Goal: Task Accomplishment & Management: Manage account settings

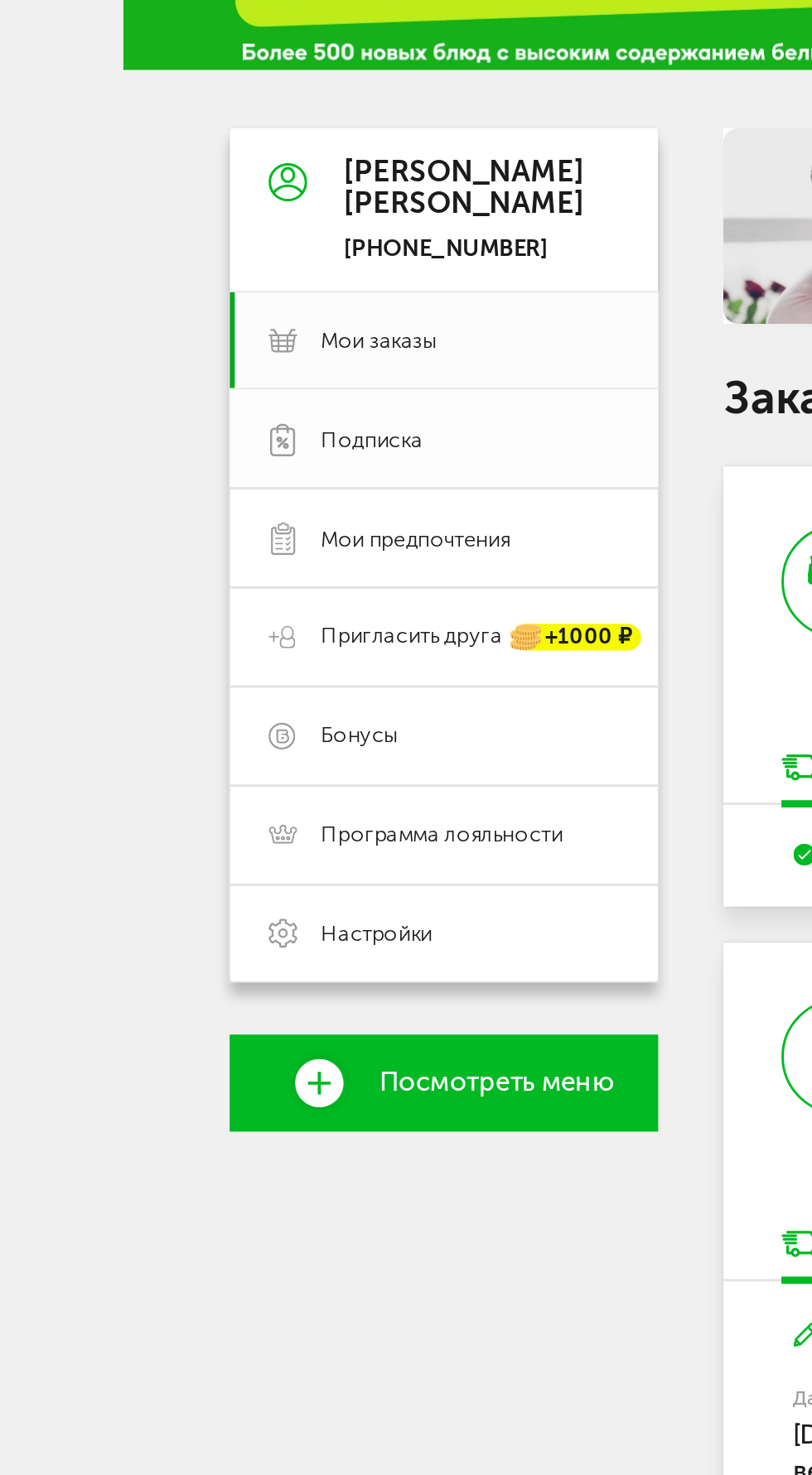
click at [127, 242] on span "Подписка" at bounding box center [127, 240] width 35 height 10
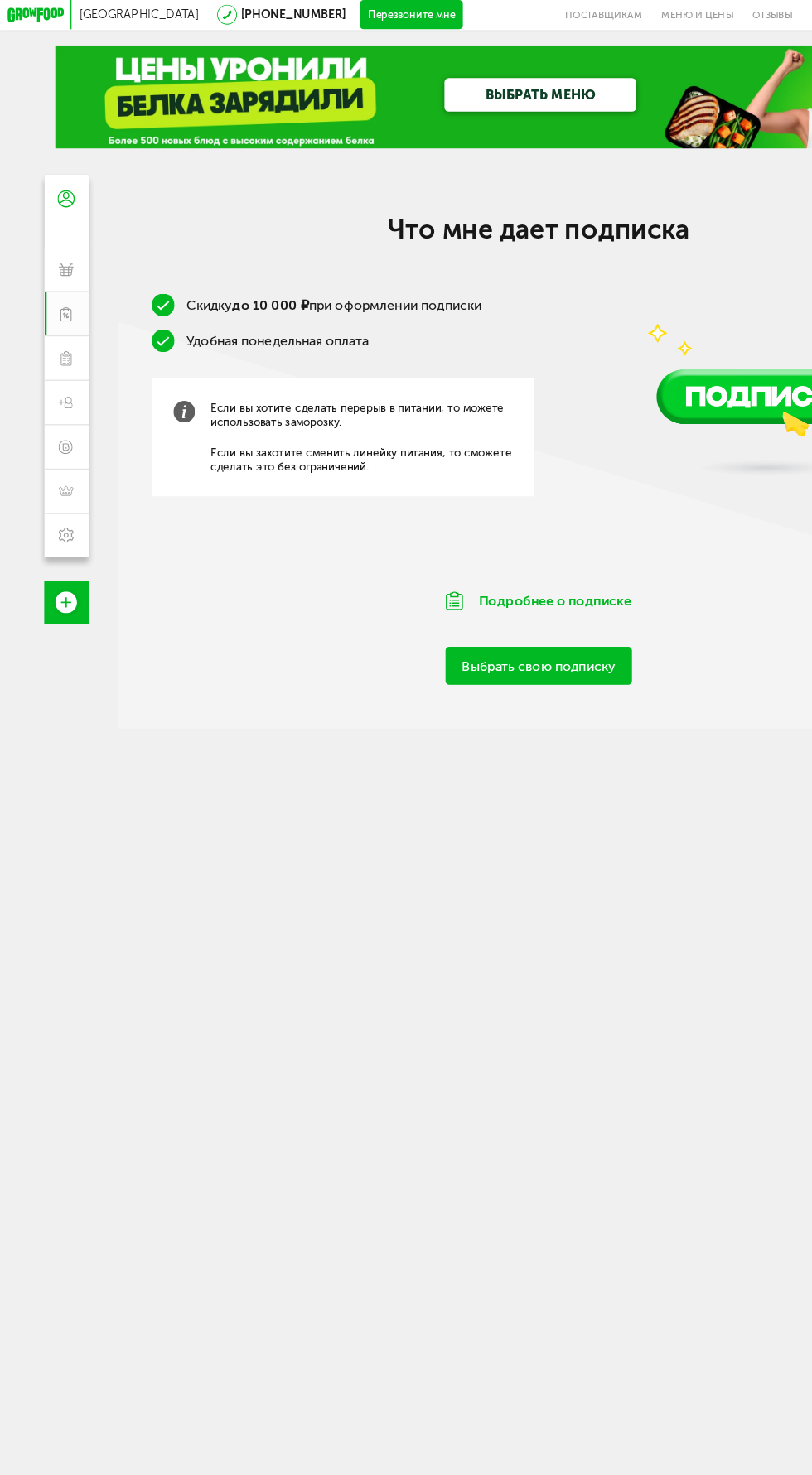
click at [369, 226] on li "Скидку до 10 000 ₽ при оформлении подписки" at bounding box center [263, 233] width 293 height 18
click at [405, 225] on li "Скидку до 10 000 ₽ при оформлении подписки" at bounding box center [263, 233] width 293 height 18
